Goal: Find specific page/section: Find specific page/section

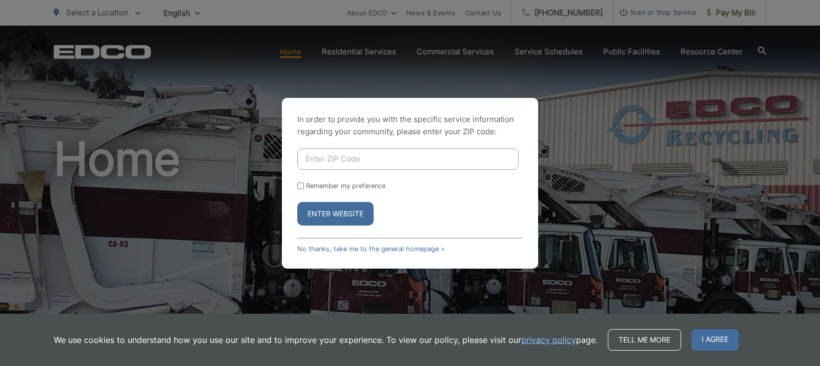
click at [356, 162] on input "Enter ZIP Code" at bounding box center [407, 159] width 221 height 22
type input "92020"
click at [337, 213] on button "Enter Website" at bounding box center [335, 214] width 76 height 24
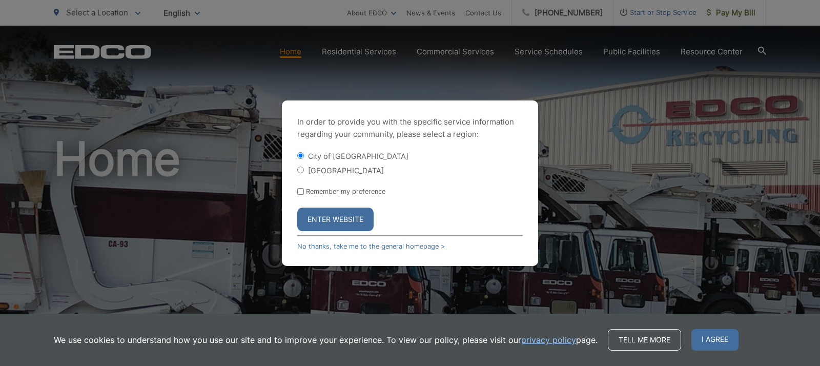
click at [351, 218] on button "Enter Website" at bounding box center [335, 220] width 76 height 24
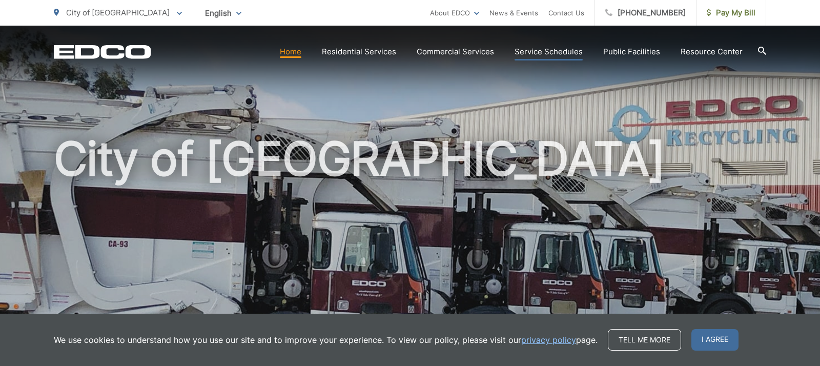
click at [557, 50] on link "Service Schedules" at bounding box center [548, 52] width 68 height 12
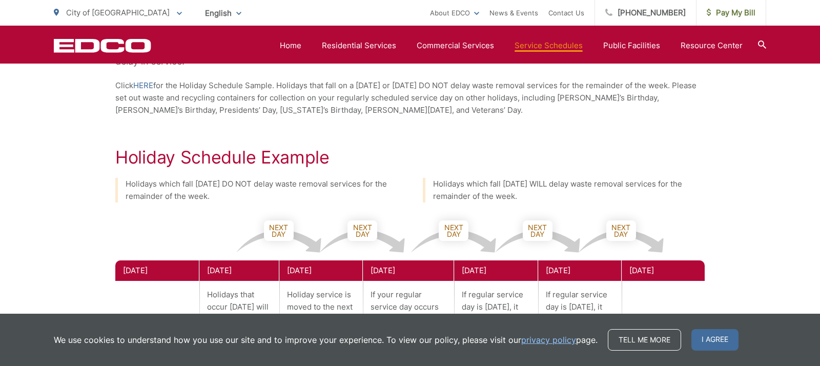
scroll to position [45, 0]
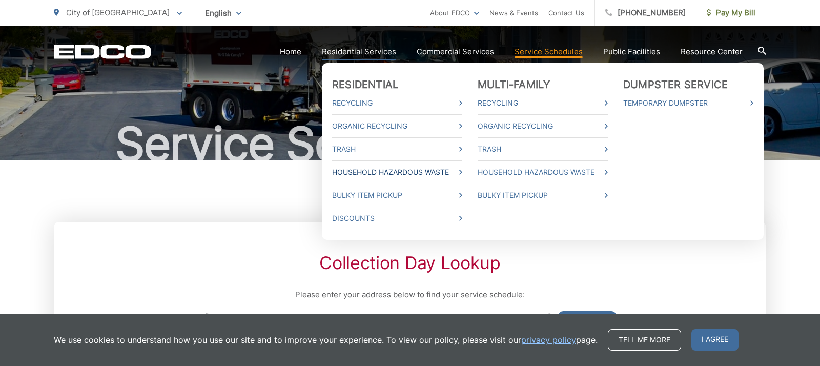
click at [391, 172] on link "Household Hazardous Waste" at bounding box center [397, 172] width 130 height 12
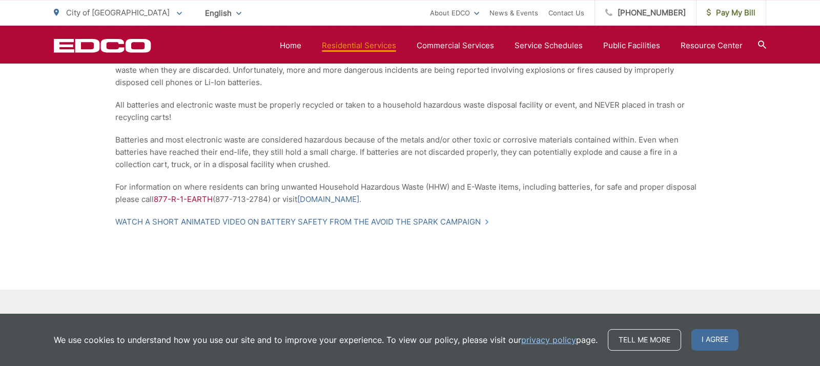
scroll to position [983, 0]
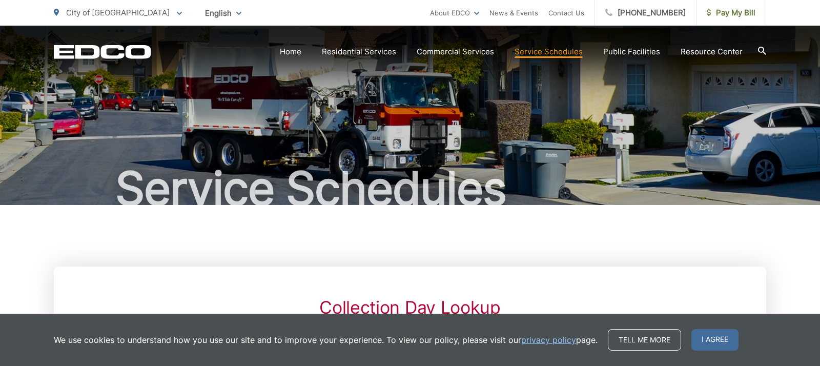
scroll to position [45, 0]
